Goal: Task Accomplishment & Management: Complete application form

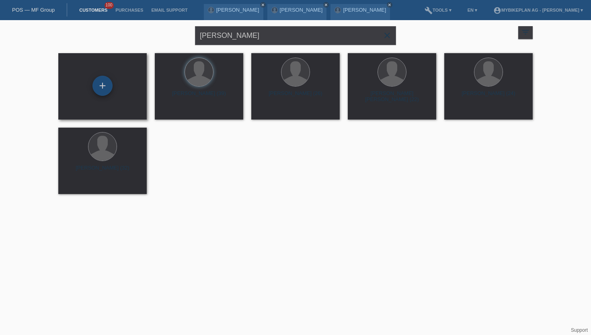
click at [105, 86] on div "+" at bounding box center [103, 86] width 20 height 20
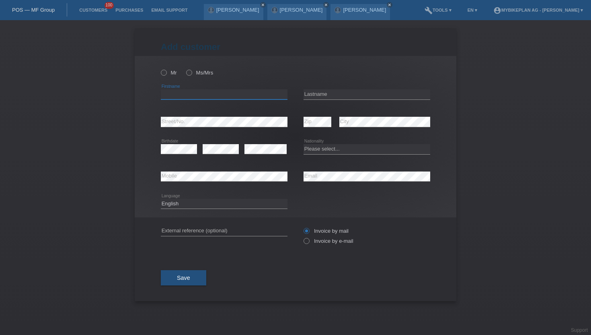
click at [175, 94] on input "text" at bounding box center [224, 94] width 127 height 10
paste input "Benedikt Sadowski"
click at [192, 95] on input "Benedikt Sadowski" at bounding box center [224, 94] width 127 height 10
type input "Benedikt"
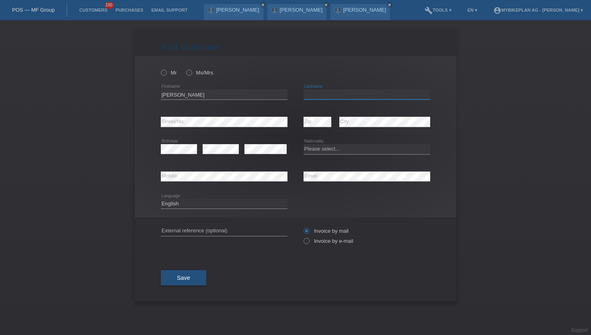
click at [307, 93] on input "text" at bounding box center [367, 94] width 127 height 10
paste input "Sadowski"
type input "Sadowski"
click at [160, 68] on icon at bounding box center [160, 68] width 0 height 0
click at [165, 73] on input "Mr" at bounding box center [163, 72] width 5 height 5
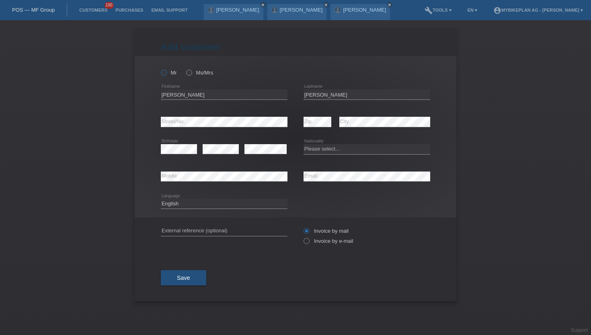
radio input "true"
click at [303, 237] on icon at bounding box center [303, 237] width 0 height 0
click at [309, 245] on input "Invoice by e-mail" at bounding box center [306, 243] width 5 height 10
radio input "true"
click at [216, 181] on icon at bounding box center [224, 181] width 127 height 0
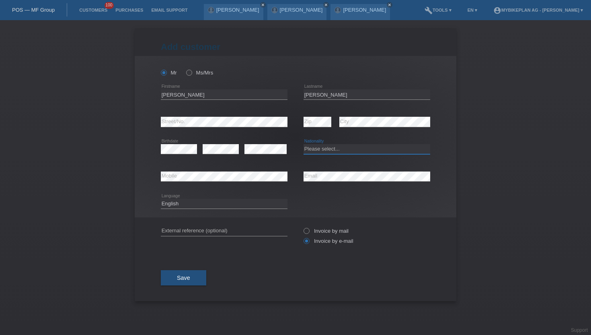
click at [315, 148] on select "Please select... [GEOGRAPHIC_DATA] [GEOGRAPHIC_DATA] [GEOGRAPHIC_DATA] [GEOGRAP…" at bounding box center [367, 149] width 127 height 10
click at [304, 144] on select "Please select... [GEOGRAPHIC_DATA] [GEOGRAPHIC_DATA] [GEOGRAPHIC_DATA] [GEOGRAP…" at bounding box center [367, 149] width 127 height 10
click at [325, 146] on select "Please select... [GEOGRAPHIC_DATA] [GEOGRAPHIC_DATA] [GEOGRAPHIC_DATA] [GEOGRAP…" at bounding box center [367, 149] width 127 height 10
select select "DE"
click at [304, 144] on select "Please select... [GEOGRAPHIC_DATA] [GEOGRAPHIC_DATA] [GEOGRAPHIC_DATA] [GEOGRAP…" at bounding box center [367, 149] width 127 height 10
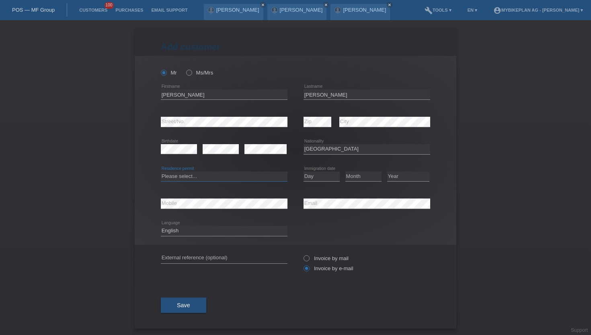
click at [187, 174] on select "Please select... C B B - Refugee status Other" at bounding box center [224, 176] width 127 height 10
select select "B"
click at [161, 171] on select "Please select... C B B - Refugee status Other" at bounding box center [224, 176] width 127 height 10
click at [86, 10] on link "Customers" at bounding box center [93, 10] width 36 height 5
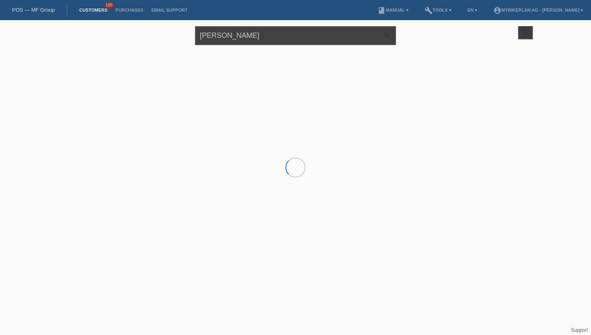
click at [253, 38] on input "[PERSON_NAME]" at bounding box center [295, 35] width 201 height 19
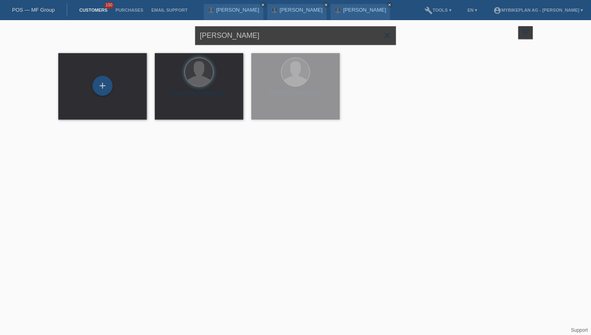
click at [253, 38] on input "[PERSON_NAME]" at bounding box center [295, 35] width 201 height 19
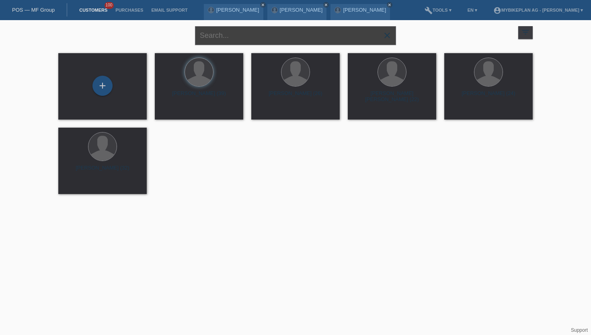
paste input "[PERSON_NAME]"
type input "[PERSON_NAME]"
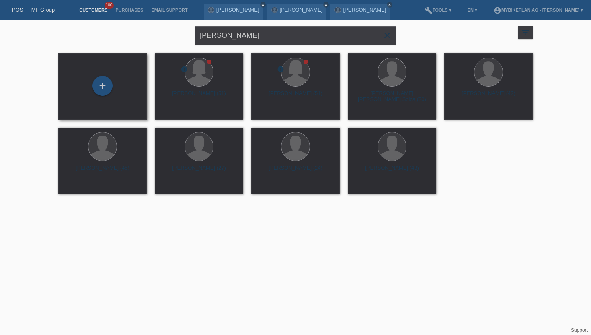
click at [103, 75] on div "+" at bounding box center [102, 86] width 89 height 66
click at [103, 82] on div "+" at bounding box center [103, 86] width 20 height 20
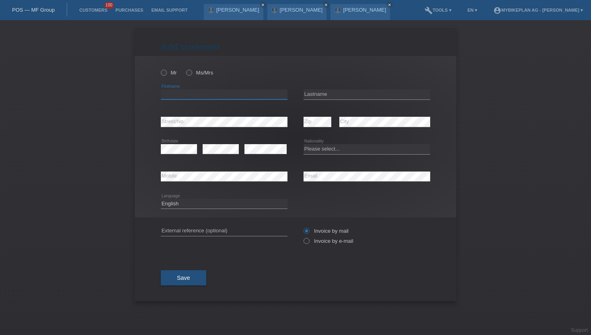
click at [174, 96] on input "text" at bounding box center [224, 94] width 127 height 10
paste input "[PERSON_NAME]"
click at [188, 95] on input "[PERSON_NAME]" at bounding box center [224, 94] width 127 height 10
type input "[PERSON_NAME]"
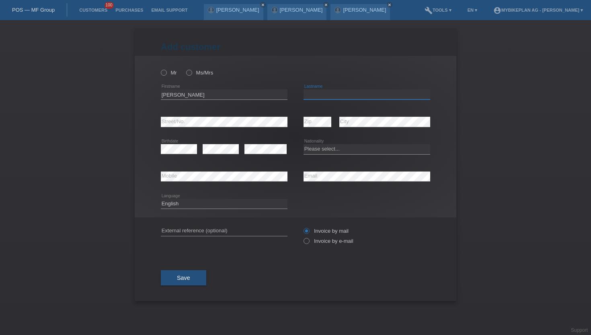
click at [313, 93] on input "text" at bounding box center [367, 94] width 127 height 10
paste input "[PERSON_NAME]"
type input "[PERSON_NAME]"
click at [206, 95] on input "John" at bounding box center [224, 94] width 127 height 10
type input "[PERSON_NAME]"
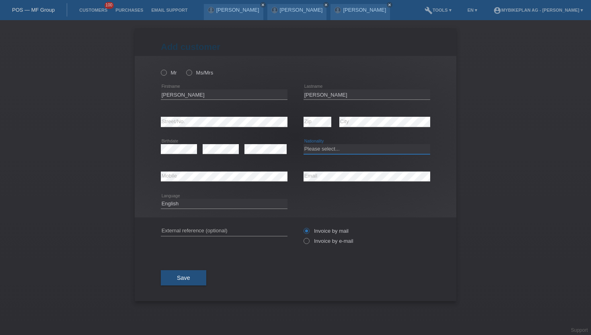
click at [362, 150] on select "Please select... Switzerland Austria Germany Liechtenstein ------------ Afghani…" at bounding box center [367, 149] width 127 height 10
select select "CH"
click at [304, 144] on select "Please select... Switzerland Austria Germany Liechtenstein ------------ Afghani…" at bounding box center [367, 149] width 127 height 10
click at [303, 237] on icon at bounding box center [303, 237] width 0 height 0
click at [306, 241] on input "Invoice by e-mail" at bounding box center [306, 243] width 5 height 10
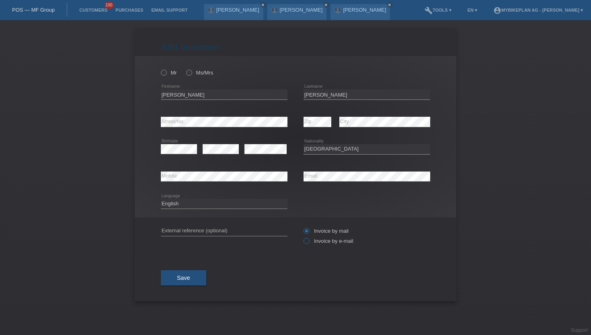
radio input "true"
click at [195, 204] on select "Deutsch Français Italiano English" at bounding box center [224, 204] width 127 height 10
select select "de"
click at [161, 199] on select "Deutsch Français Italiano English" at bounding box center [224, 204] width 127 height 10
click at [180, 276] on span "Save" at bounding box center [183, 277] width 13 height 6
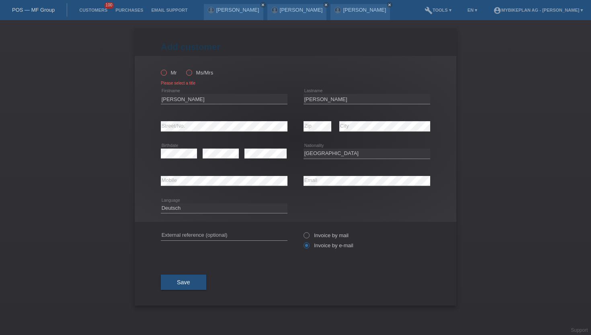
click at [160, 68] on icon at bounding box center [160, 68] width 0 height 0
click at [166, 73] on input "Mr" at bounding box center [163, 72] width 5 height 5
radio input "true"
click at [187, 285] on span "Save" at bounding box center [183, 282] width 13 height 6
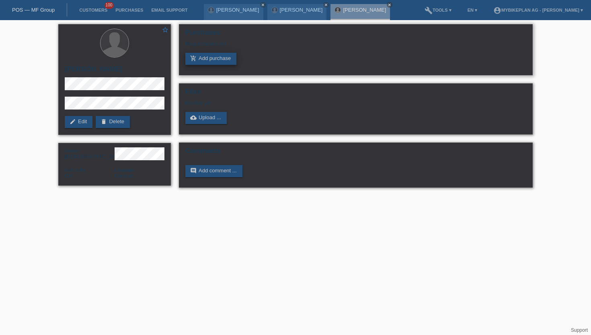
click at [209, 56] on link "add_shopping_cart Add purchase" at bounding box center [210, 59] width 51 height 12
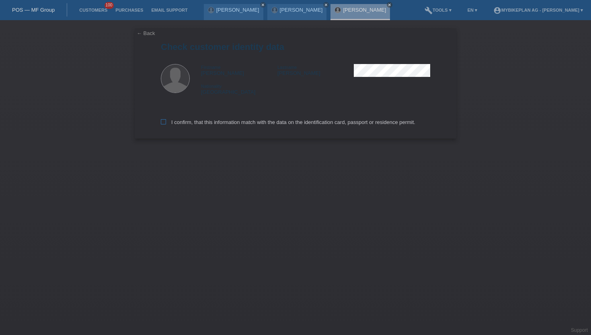
click at [164, 125] on label "I confirm, that this information match with the data on the identification card…" at bounding box center [288, 122] width 255 height 6
click at [164, 124] on input "I confirm, that this information match with the data on the identification card…" at bounding box center [163, 121] width 5 height 5
checkbox input "true"
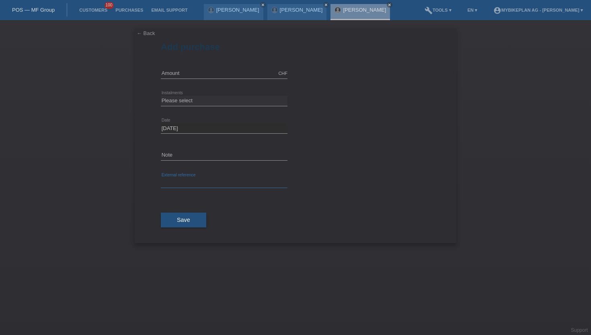
click at [202, 179] on input "text" at bounding box center [224, 183] width 127 height 10
paste input "45811055108"
type input "45811055108"
click at [181, 76] on input "text" at bounding box center [224, 73] width 127 height 10
type input "4149.00"
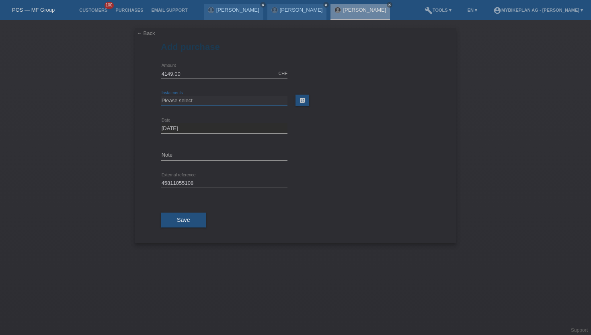
click at [189, 101] on select "Please select 6 instalments 12 instalments 18 instalments 24 instalments 36 ins…" at bounding box center [224, 101] width 127 height 10
select select "487"
click at [161, 96] on select "Please select 6 instalments 12 instalments 18 instalments 24 instalments 36 ins…" at bounding box center [224, 101] width 127 height 10
click at [198, 221] on button "Save" at bounding box center [183, 219] width 45 height 15
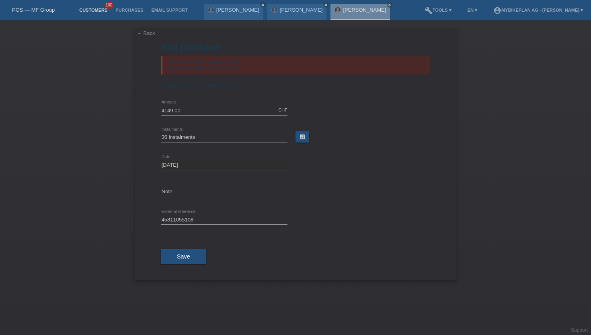
click at [89, 11] on link "Customers" at bounding box center [93, 10] width 36 height 5
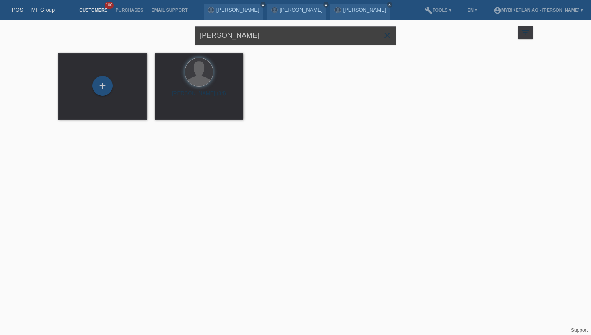
click at [243, 40] on input "John Kobel" at bounding box center [295, 35] width 201 height 19
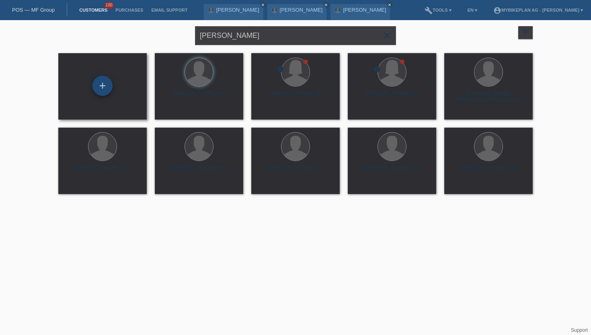
click at [100, 89] on div "+" at bounding box center [103, 86] width 20 height 20
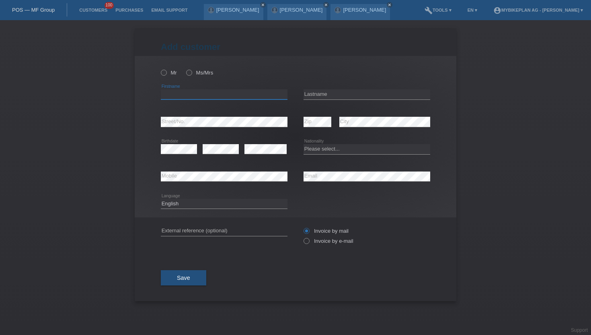
click at [189, 94] on input "text" at bounding box center [224, 94] width 127 height 10
paste input "[DEMOGRAPHIC_DATA][PERSON_NAME]"
click at [189, 95] on input "[DEMOGRAPHIC_DATA][PERSON_NAME]" at bounding box center [224, 94] width 127 height 10
type input "[DEMOGRAPHIC_DATA]"
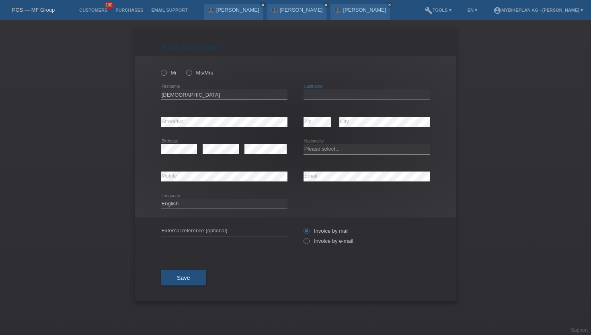
click at [316, 94] on input "text" at bounding box center [367, 94] width 127 height 10
paste input "[PERSON_NAME]"
type input "[PERSON_NAME]"
click at [160, 68] on icon at bounding box center [160, 68] width 0 height 0
click at [166, 74] on input "Mr" at bounding box center [163, 72] width 5 height 5
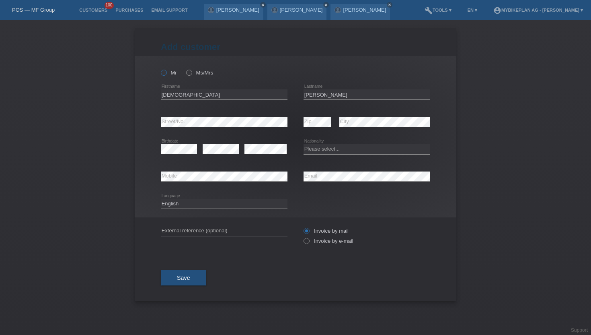
radio input "true"
click at [357, 151] on select "Please select... Switzerland Austria Germany Liechtenstein ------------ Afghani…" at bounding box center [367, 149] width 127 height 10
select select "CL"
click at [304, 144] on select "Please select... Switzerland Austria Germany Liechtenstein ------------ Afghani…" at bounding box center [367, 149] width 127 height 10
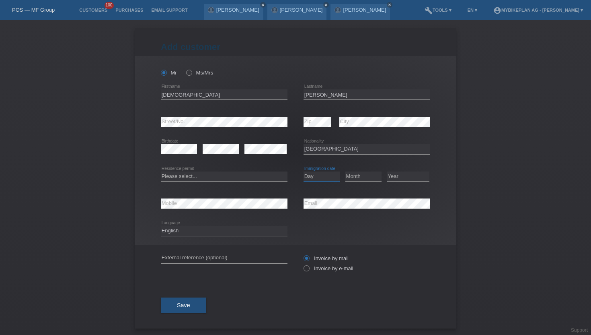
click at [312, 179] on select "Day 01 02 03 04 05 06 07 08 09 10 11" at bounding box center [322, 176] width 36 height 10
select select "27"
click at [304, 171] on select "Day 01 02 03 04 05 06 07 08 09 10 11" at bounding box center [322, 176] width 36 height 10
select select "01"
click at [412, 177] on select "Year 2025 2024 2023 2022 2021 2020 2019 2018 2017 2016 2015 2014 2013 2012 2011…" at bounding box center [408, 176] width 42 height 10
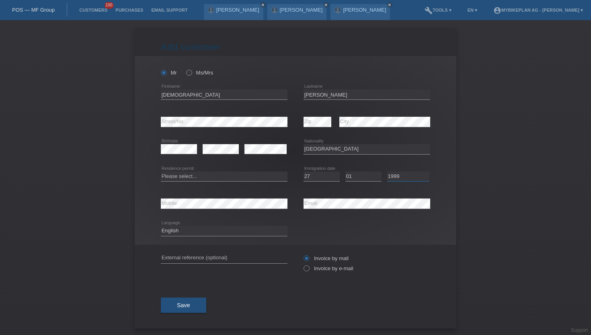
select select "2021"
click at [387, 171] on select "Year 2025 2024 2023 2022 2021 2020 2019 2018 2017 2016 2015 2014 2013 2012 2011…" at bounding box center [408, 176] width 42 height 10
click at [200, 174] on select "Please select... C B B - Refugee status Other" at bounding box center [224, 176] width 127 height 10
select select "B"
click at [161, 171] on select "Please select... C B B - Refugee status Other" at bounding box center [224, 176] width 127 height 10
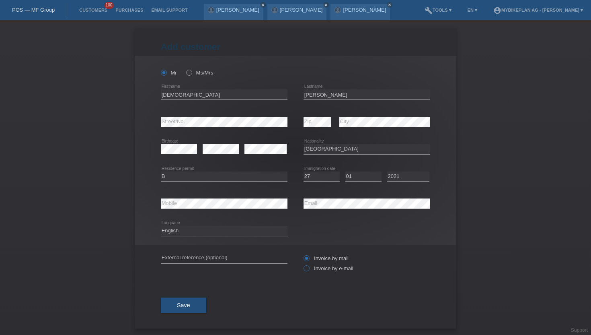
click at [303, 264] on icon at bounding box center [303, 264] width 0 height 0
click at [309, 268] on input "Invoice by e-mail" at bounding box center [306, 270] width 5 height 10
radio input "true"
click at [186, 230] on select "Deutsch Français Italiano English" at bounding box center [224, 231] width 127 height 10
select select "fr"
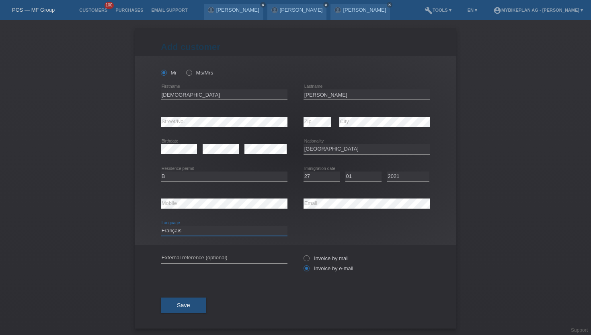
click at [161, 226] on select "Deutsch Français Italiano English" at bounding box center [224, 231] width 127 height 10
click at [179, 307] on span "Save" at bounding box center [183, 305] width 13 height 6
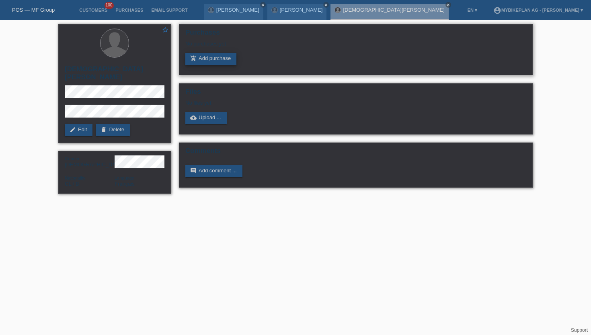
click at [211, 54] on link "add_shopping_cart Add purchase" at bounding box center [210, 59] width 51 height 12
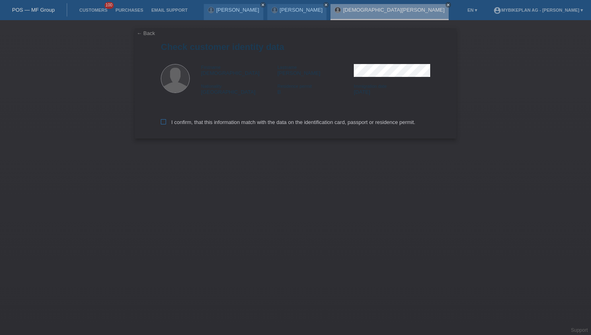
click at [163, 123] on icon at bounding box center [163, 121] width 5 height 5
click at [163, 123] on input "I confirm, that this information match with the data on the identification card…" at bounding box center [163, 121] width 5 height 5
checkbox input "true"
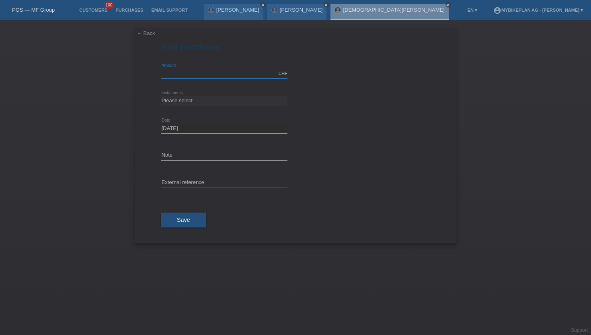
click at [190, 71] on input "text" at bounding box center [224, 73] width 127 height 10
type input "15000.00"
click at [198, 97] on select "Please select 6 instalments 12 instalments 18 instalments 24 instalments 36 ins…" at bounding box center [224, 101] width 127 height 10
select select "488"
click at [161, 96] on select "Please select 6 instalments 12 instalments 18 instalments 24 instalments 36 ins…" at bounding box center [224, 101] width 127 height 10
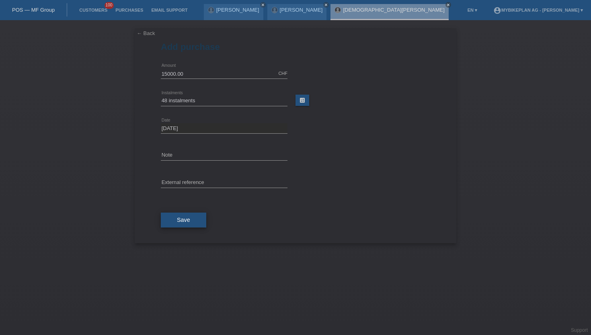
click at [188, 222] on span "Save" at bounding box center [183, 219] width 13 height 6
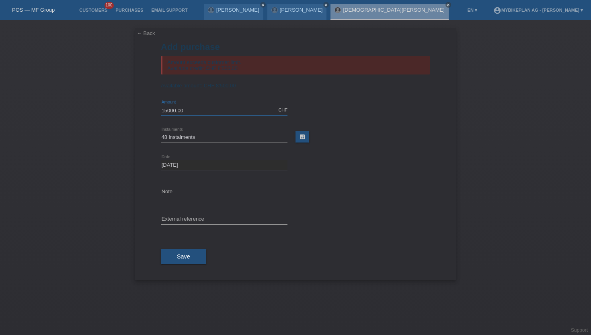
click at [192, 113] on input "15000.00" at bounding box center [224, 110] width 127 height 10
type input "8500.00"
click at [185, 255] on span "Save" at bounding box center [183, 256] width 13 height 6
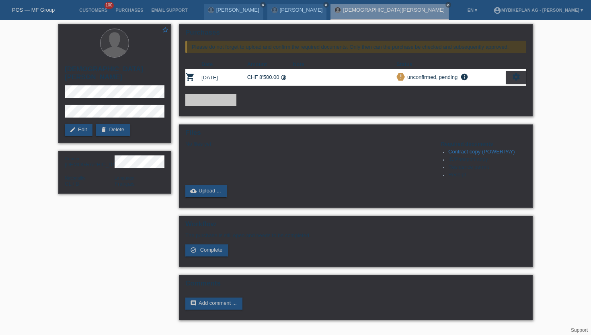
click at [89, 4] on li "Customers 100" at bounding box center [93, 10] width 36 height 21
click at [89, 10] on link "Customers" at bounding box center [93, 10] width 36 height 5
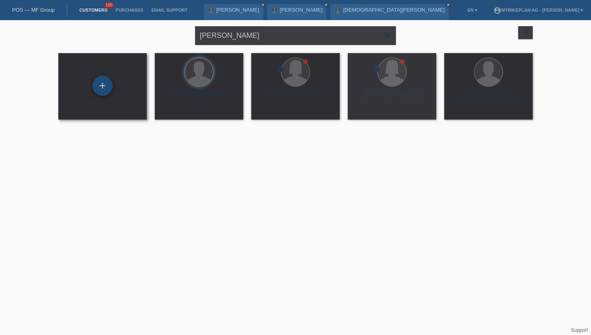
click at [104, 92] on div "+" at bounding box center [102, 86] width 19 height 14
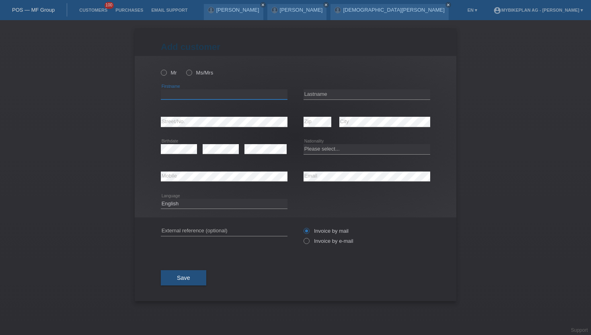
click at [180, 99] on input "text" at bounding box center [224, 94] width 127 height 10
paste input "[PERSON_NAME]"
click at [192, 96] on input "[PERSON_NAME]" at bounding box center [224, 94] width 127 height 10
type input "[PERSON_NAME]"
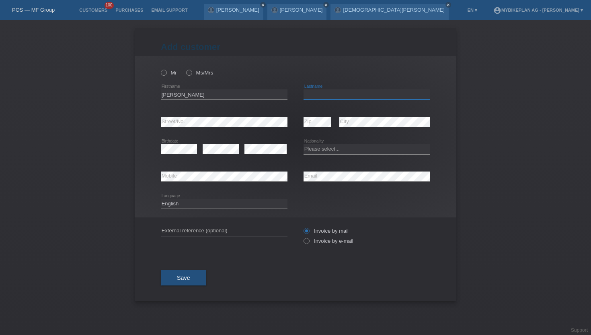
paste input "Boschung"
type input "Boschung"
click at [160, 68] on icon at bounding box center [160, 68] width 0 height 0
click at [165, 70] on input "Mr" at bounding box center [163, 72] width 5 height 5
radio input "true"
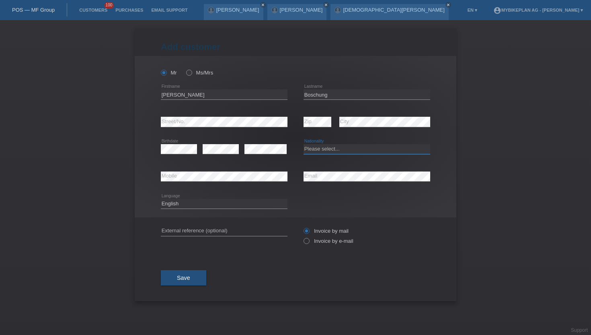
click at [316, 146] on select "Please select... Switzerland Austria Germany Liechtenstein ------------ Afghani…" at bounding box center [367, 149] width 127 height 10
select select "CH"
click at [304, 144] on select "Please select... Switzerland Austria Germany Liechtenstein ------------ Afghani…" at bounding box center [367, 149] width 127 height 10
click at [303, 237] on icon at bounding box center [303, 237] width 0 height 0
click at [307, 244] on input "Invoice by e-mail" at bounding box center [306, 243] width 5 height 10
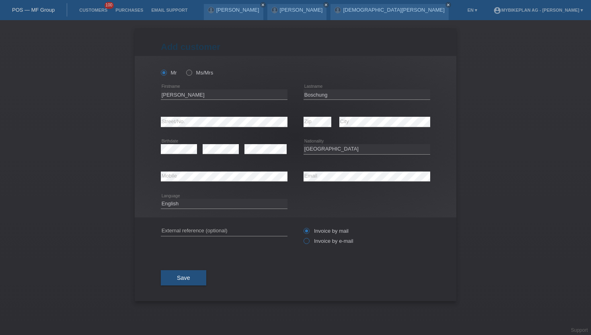
radio input "true"
click at [190, 283] on button "Save" at bounding box center [183, 277] width 45 height 15
click at [169, 284] on button "Save" at bounding box center [183, 277] width 45 height 15
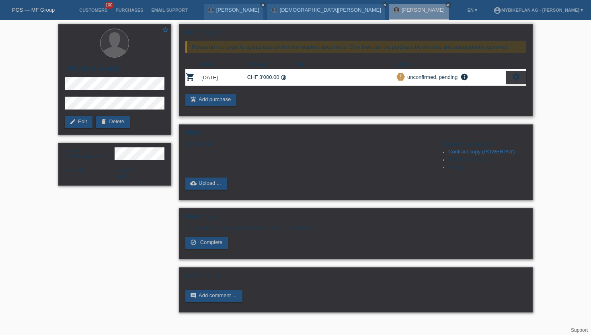
click at [225, 80] on td "[DATE]" at bounding box center [225, 77] width 46 height 16
click at [522, 82] on div "settings" at bounding box center [517, 77] width 20 height 13
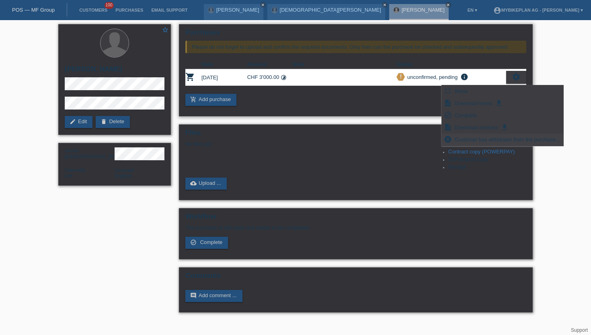
click at [451, 139] on icon "cancel" at bounding box center [448, 139] width 8 height 8
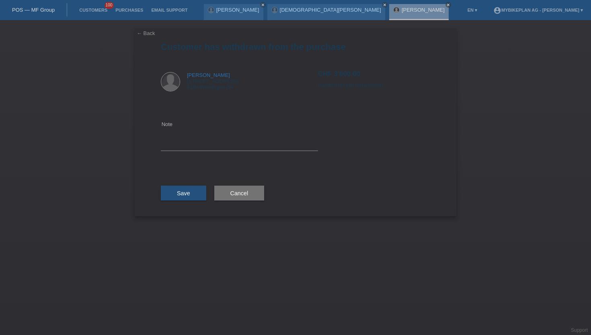
click at [212, 158] on div "Note" at bounding box center [239, 135] width 157 height 64
click at [220, 147] on textarea at bounding box center [239, 134] width 157 height 31
type textarea "wrong price"
click at [189, 197] on button "Save" at bounding box center [183, 192] width 45 height 15
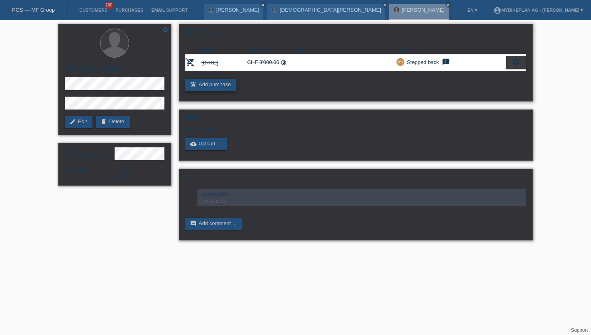
click at [204, 86] on link "add_shopping_cart Add purchase" at bounding box center [210, 85] width 51 height 12
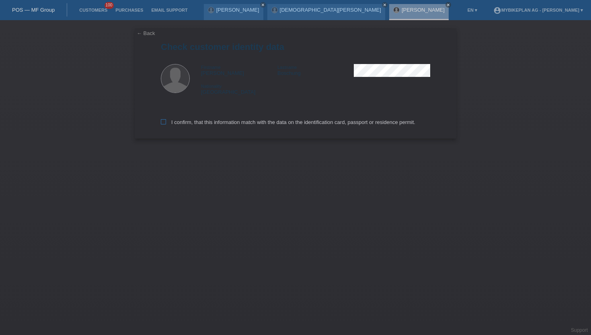
click at [161, 122] on icon at bounding box center [163, 121] width 5 height 5
click at [161, 122] on input "I confirm, that this information match with the data on the identification card…" at bounding box center [163, 121] width 5 height 5
checkbox input "true"
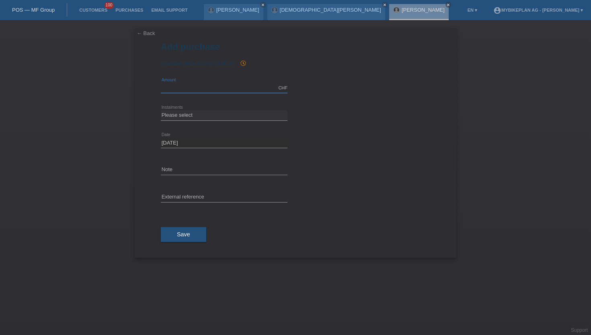
click at [191, 84] on input "text" at bounding box center [224, 88] width 127 height 10
type input "3000.00"
click at [183, 231] on span "Save" at bounding box center [183, 234] width 13 height 6
